Goal: Task Accomplishment & Management: Manage account settings

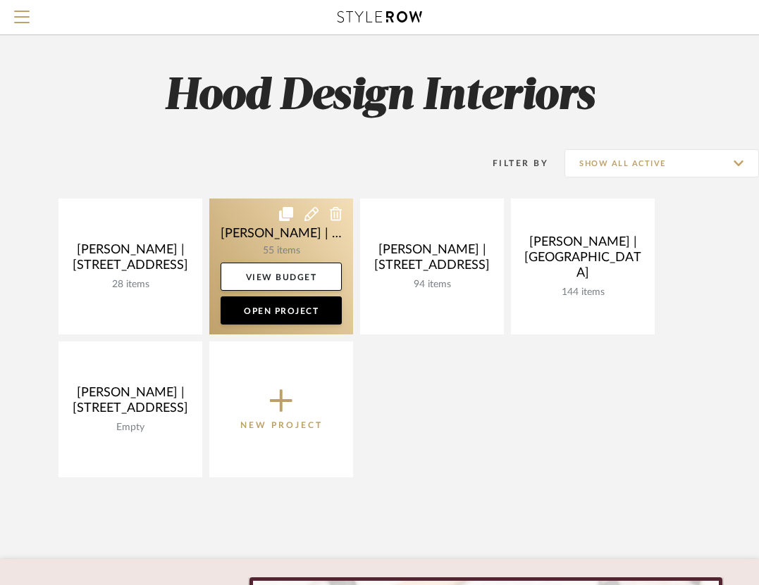
click at [265, 256] on link at bounding box center [281, 267] width 144 height 136
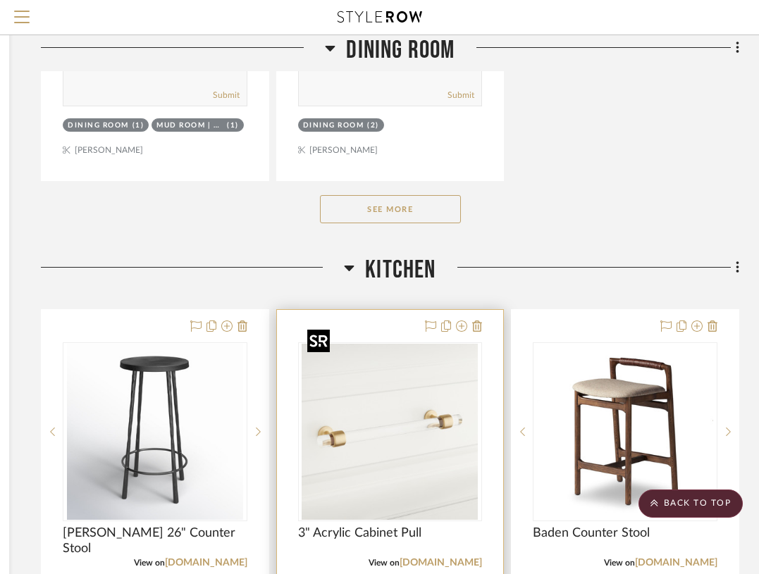
scroll to position [6881, 256]
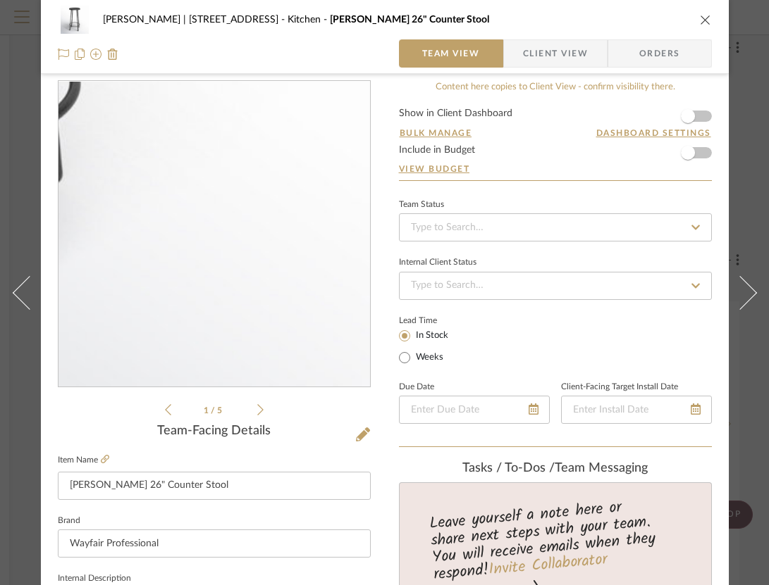
scroll to position [193, 0]
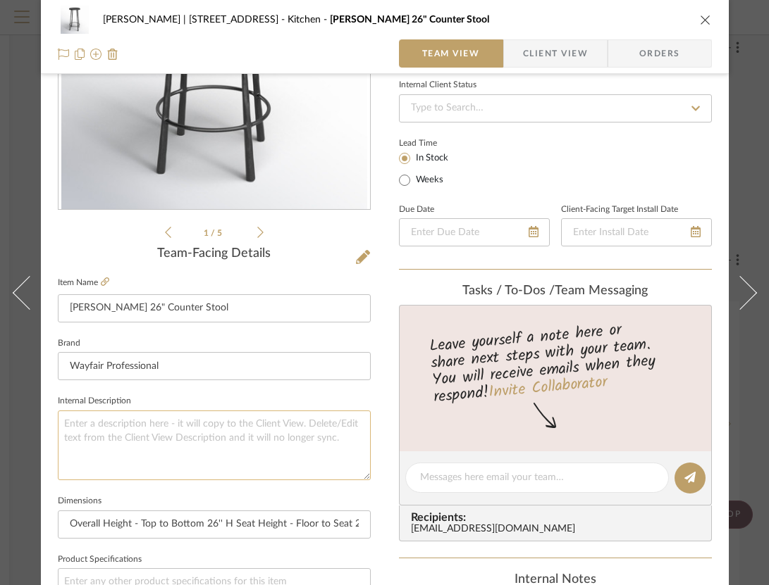
click at [122, 430] on textarea at bounding box center [214, 446] width 313 height 70
paste textarea "Primitive inspiration leads to a handcrafted look. Antique brass or dark gunmet…"
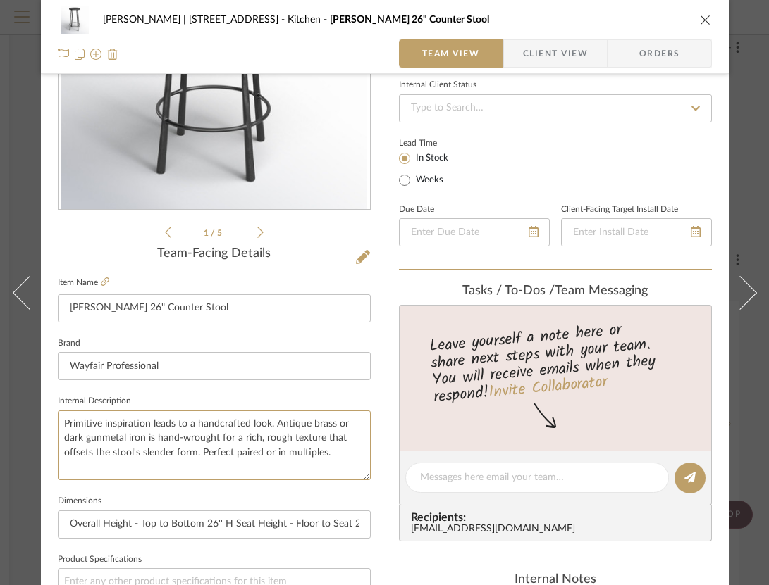
type textarea "Primitive inspiration leads to a handcrafted look. Antique brass or dark gunmet…"
click at [378, 390] on div "[PERSON_NAME] | [STREET_ADDRESS][GEOGRAPHIC_DATA] [PERSON_NAME] 26" Counter Sto…" at bounding box center [385, 468] width 688 height 1301
